Goal: Find specific page/section

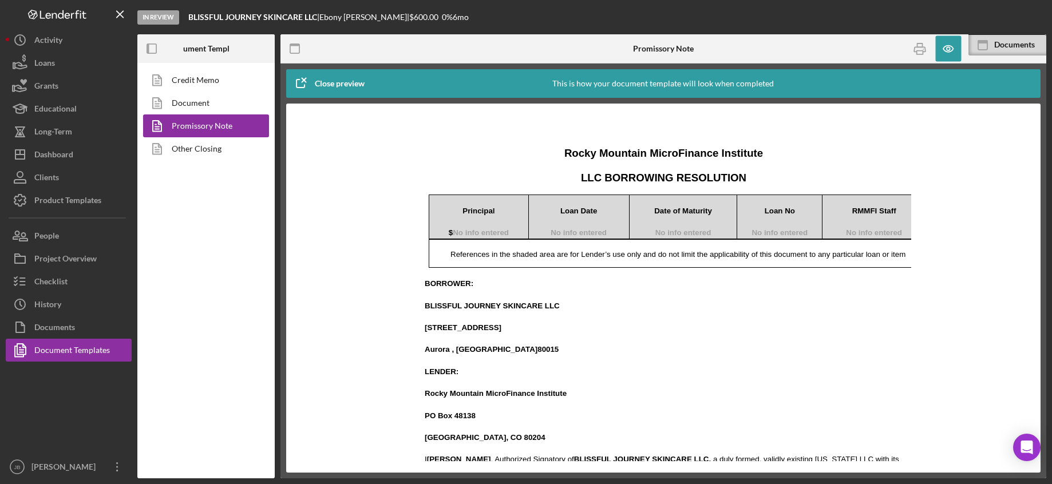
scroll to position [2327, 0]
